Goal: Transaction & Acquisition: Download file/media

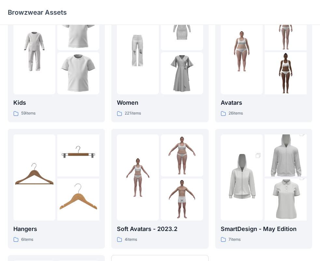
scroll to position [33, 0]
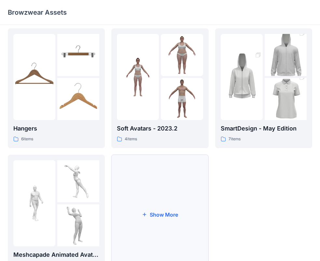
click at [152, 205] on button "Show More" at bounding box center [159, 214] width 97 height 120
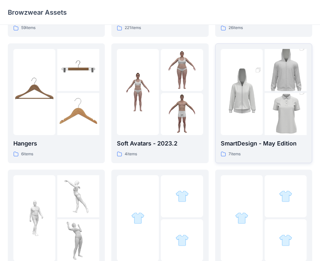
scroll to position [163, 0]
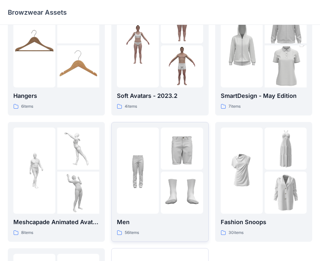
click at [146, 159] on div at bounding box center [138, 170] width 42 height 86
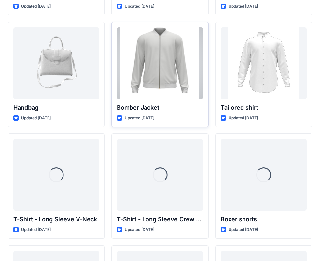
scroll to position [373, 0]
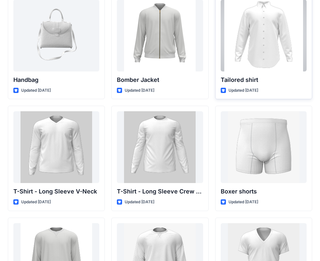
click at [262, 56] on div at bounding box center [264, 36] width 86 height 72
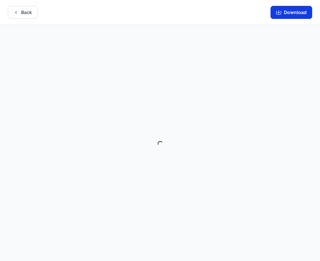
click at [286, 15] on button "Download" at bounding box center [292, 12] width 42 height 13
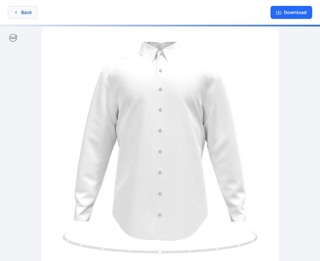
click at [18, 13] on icon "button" at bounding box center [15, 12] width 5 height 5
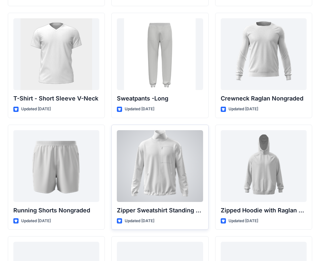
scroll to position [852, 0]
